Goal: Task Accomplishment & Management: Use online tool/utility

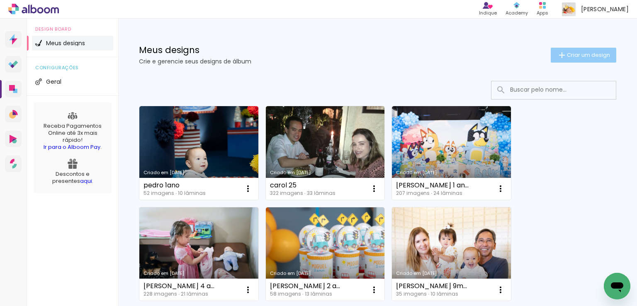
click at [587, 54] on span "Criar um design" at bounding box center [588, 54] width 43 height 5
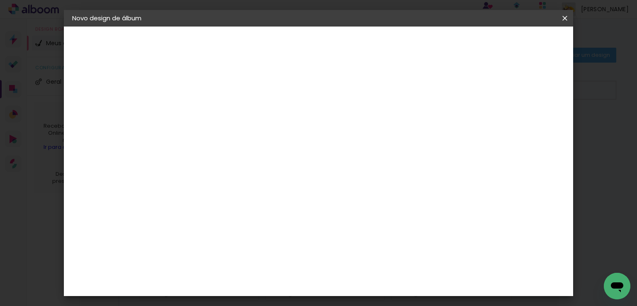
click at [208, 112] on input at bounding box center [208, 111] width 0 height 13
type input "rayana"
type paper-input "rayana"
click at [0, 0] on slot "Avançar" at bounding box center [0, 0] width 0 height 0
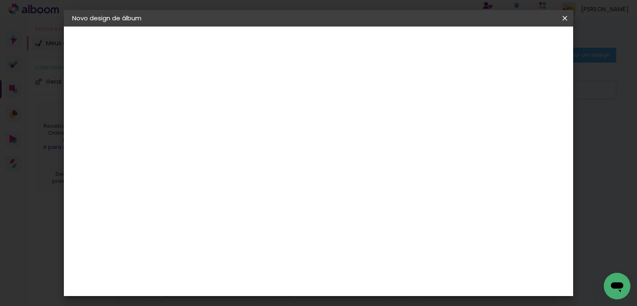
click at [231, 202] on div "Evidence" at bounding box center [216, 205] width 29 height 7
click at [363, 45] on paper-button "Avançar" at bounding box center [342, 44] width 41 height 14
click at [240, 138] on input "text" at bounding box center [224, 144] width 32 height 13
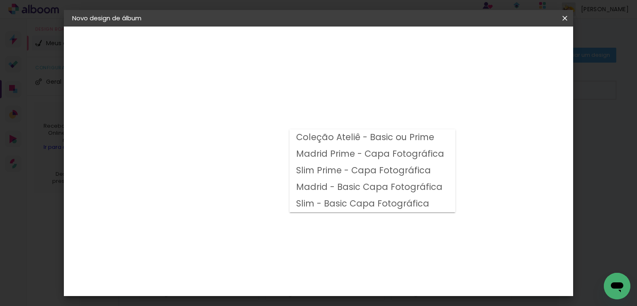
click at [0, 0] on slot "Madrid Prime - Capa Fotográfica" at bounding box center [0, 0] width 0 height 0
type input "Madrid Prime - Capa Fotográfica"
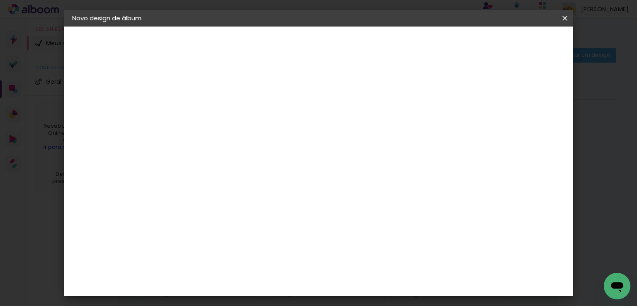
click at [309, 137] on input "Madrid Prime - Capa Fotográfica" at bounding box center [259, 136] width 102 height 13
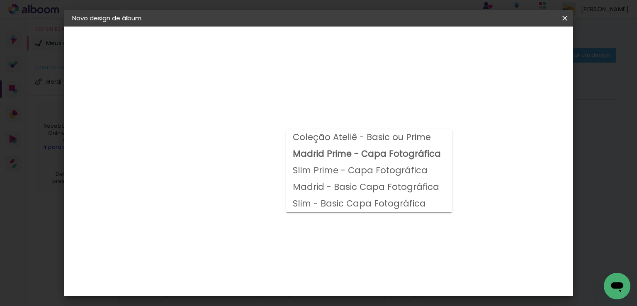
click at [355, 97] on div "Opções disponíveis Coleção Ateliê - Basic ou Prime Madrid Prime - Capa Fotográf…" at bounding box center [264, 62] width 184 height 71
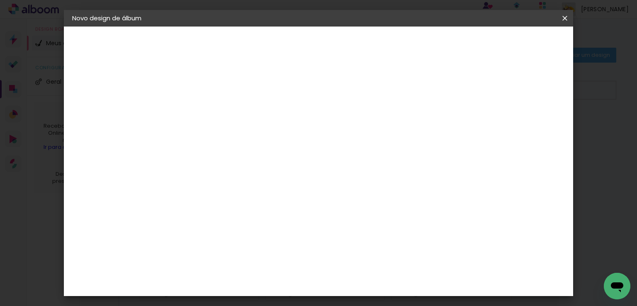
scroll to position [166, 0]
click at [0, 0] on slot "Avançar" at bounding box center [0, 0] width 0 height 0
click at [441, 45] on span "Iniciar design" at bounding box center [423, 44] width 38 height 6
